Goal: Task Accomplishment & Management: Manage account settings

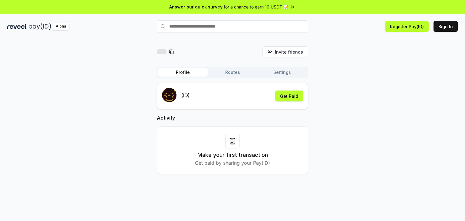
click at [232, 142] on icon at bounding box center [232, 142] width 2 height 0
click at [446, 26] on button "Sign In" at bounding box center [446, 26] width 24 height 11
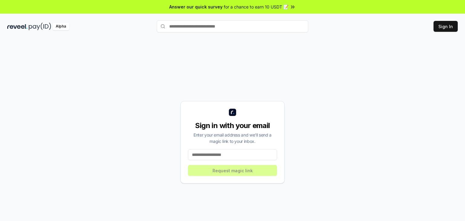
click at [222, 156] on input at bounding box center [232, 154] width 89 height 11
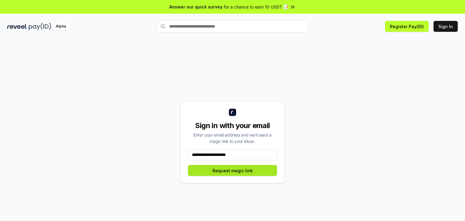
type input "**********"
click at [240, 170] on button "Request magic link" at bounding box center [232, 170] width 89 height 11
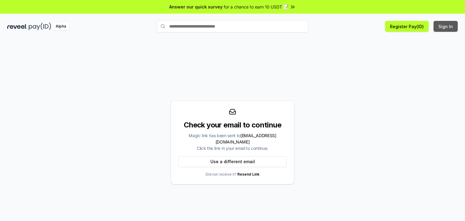
click at [447, 25] on button "Sign In" at bounding box center [446, 26] width 24 height 11
